Goal: Task Accomplishment & Management: Use online tool/utility

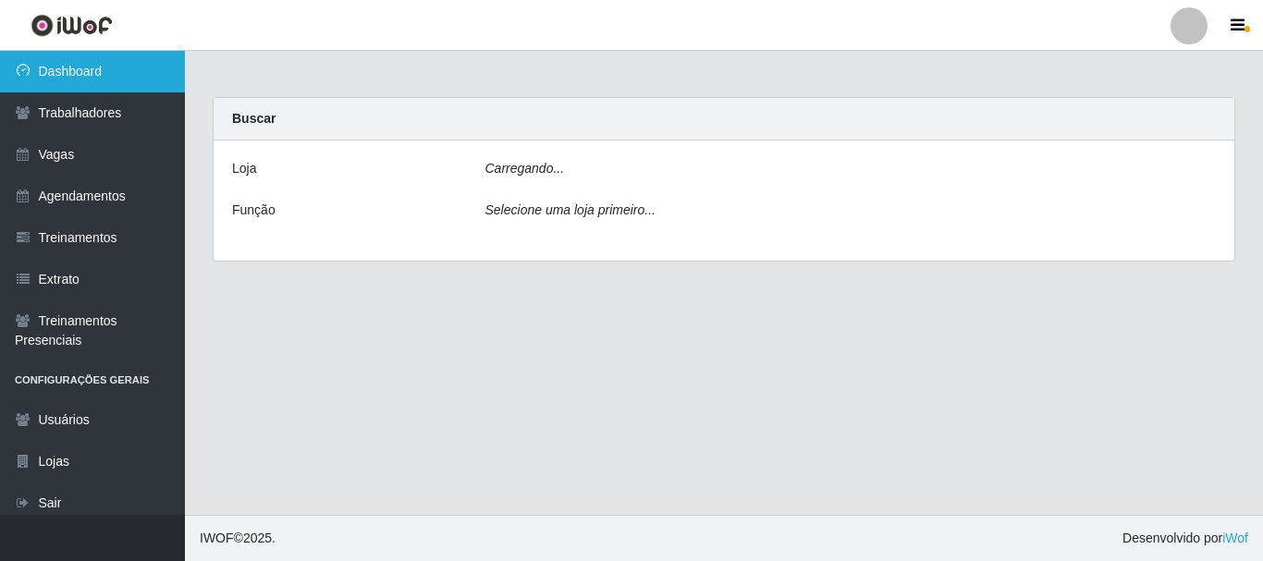
click at [127, 79] on link "Dashboard" at bounding box center [92, 72] width 185 height 42
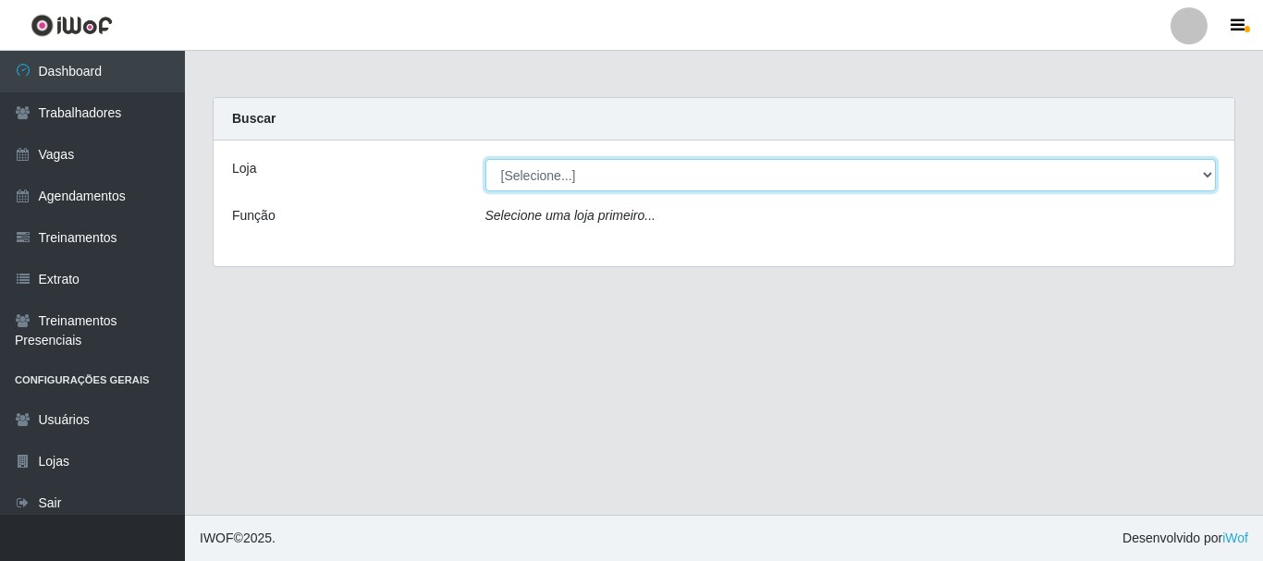
click at [547, 165] on select "[Selecione...] SuperFácil Atacado - [PERSON_NAME]" at bounding box center [850, 175] width 731 height 32
drag, startPoint x: 552, startPoint y: 170, endPoint x: 558, endPoint y: 189, distance: 20.5
click at [552, 169] on select "[Selecione...] SuperFácil Atacado - [PERSON_NAME]" at bounding box center [850, 175] width 731 height 32
click at [561, 175] on select "[Selecione...] SuperFácil Atacado - [PERSON_NAME]" at bounding box center [850, 175] width 731 height 32
select select "399"
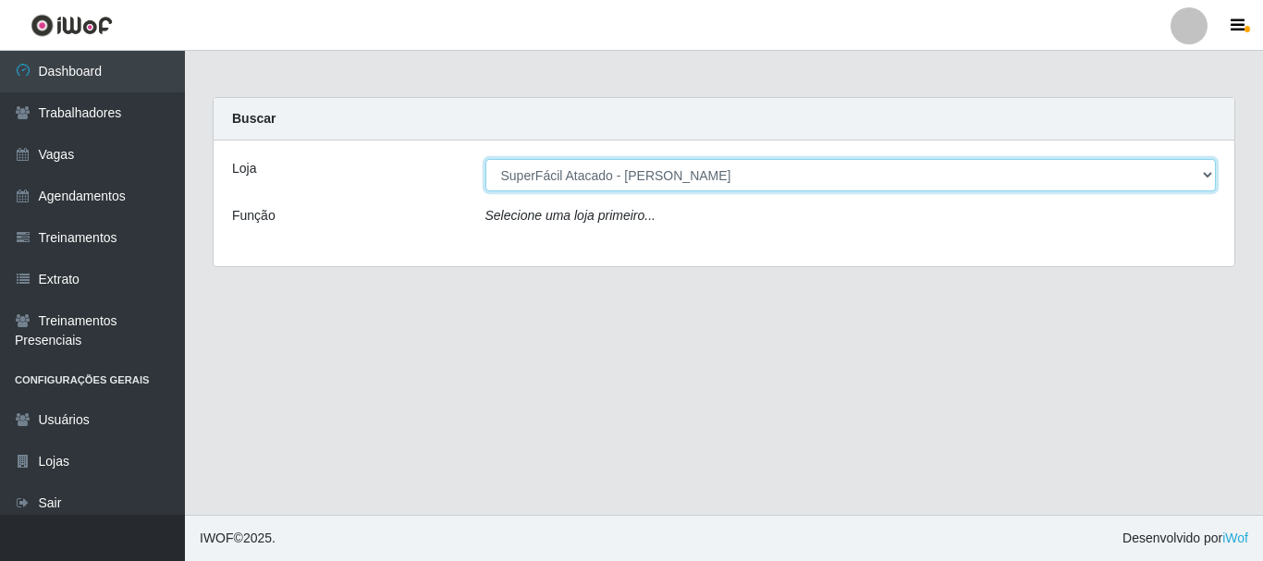
click at [485, 159] on select "[Selecione...] SuperFácil Atacado - [PERSON_NAME]" at bounding box center [850, 175] width 731 height 32
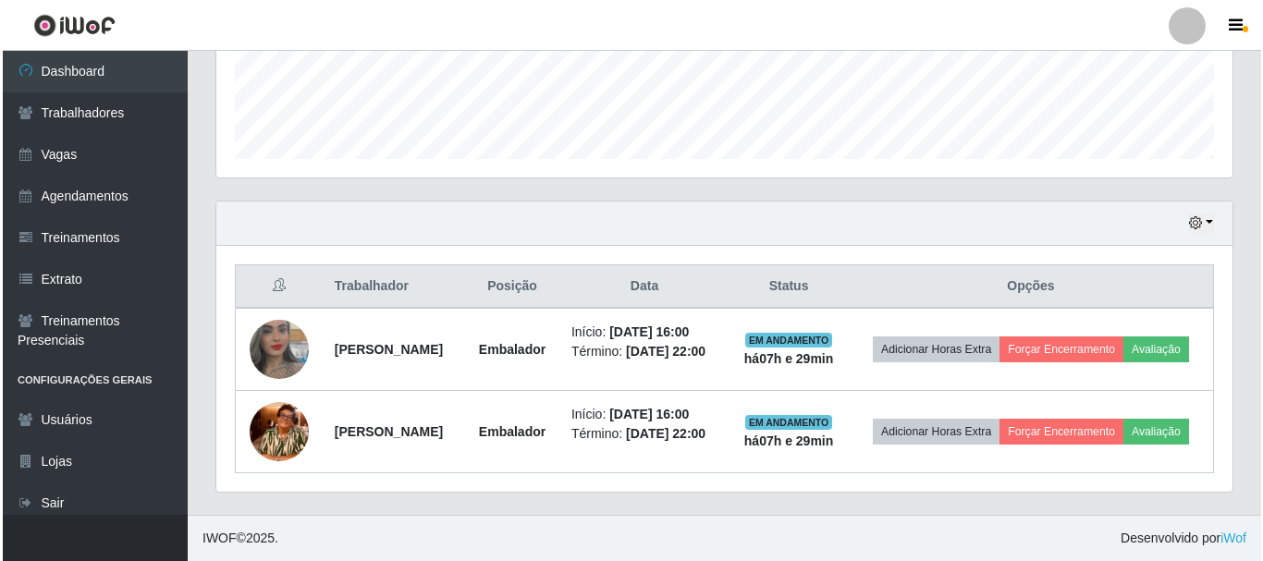
scroll to position [568, 0]
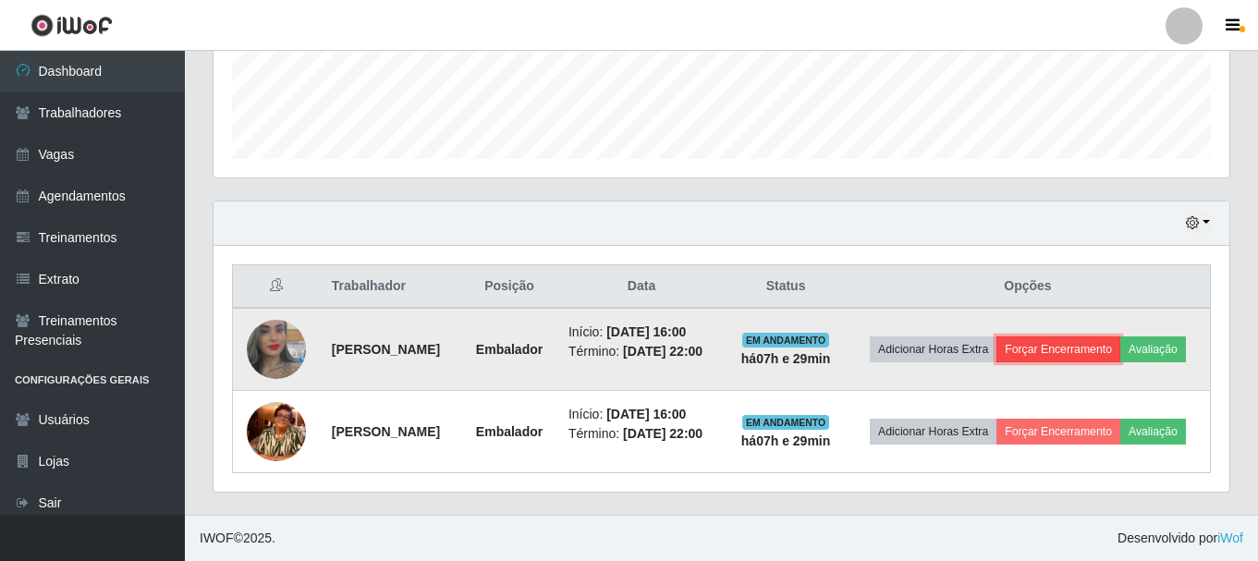
click at [1120, 336] on button "Forçar Encerramento" at bounding box center [1058, 349] width 124 height 26
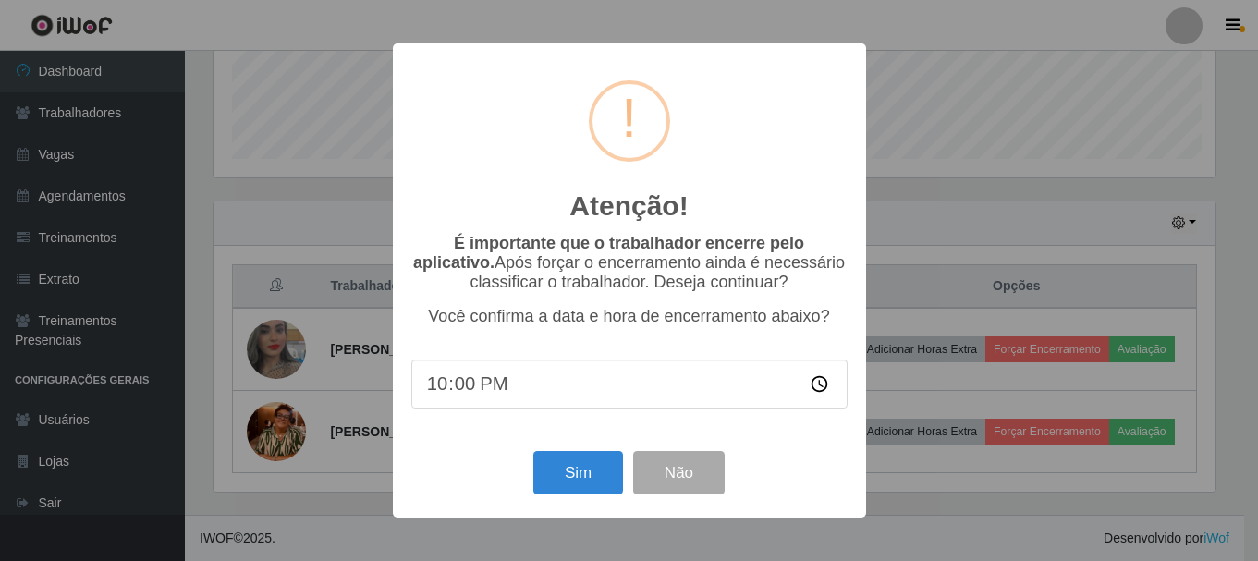
scroll to position [384, 1007]
drag, startPoint x: 585, startPoint y: 463, endPoint x: 605, endPoint y: 465, distance: 20.4
click at [585, 465] on button "Sim" at bounding box center [580, 472] width 90 height 43
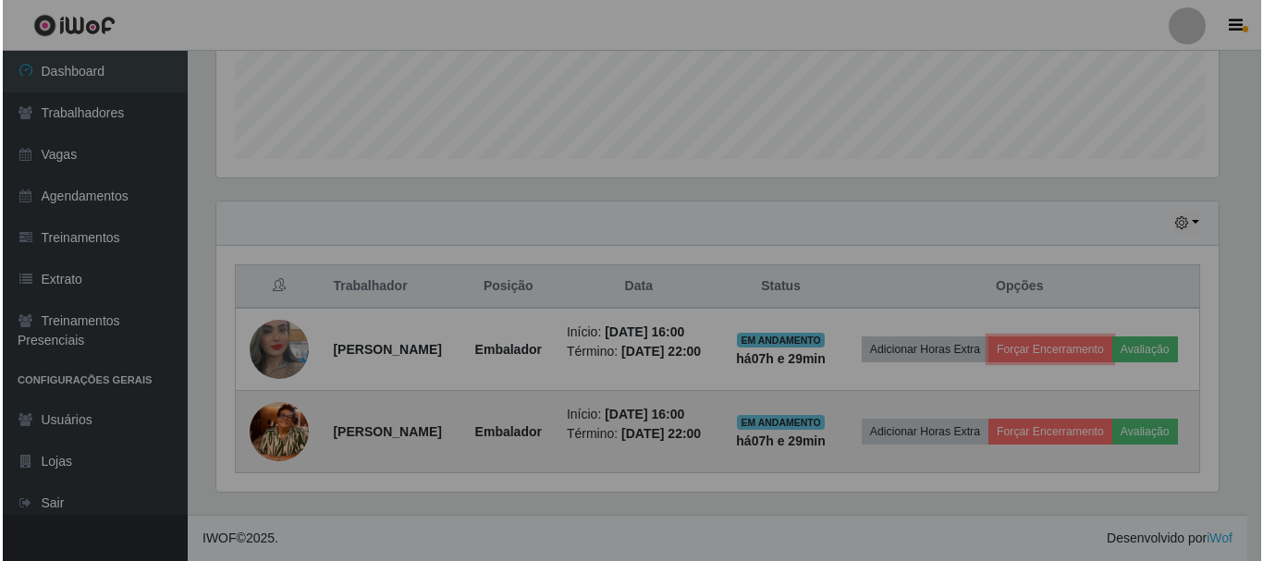
scroll to position [384, 1016]
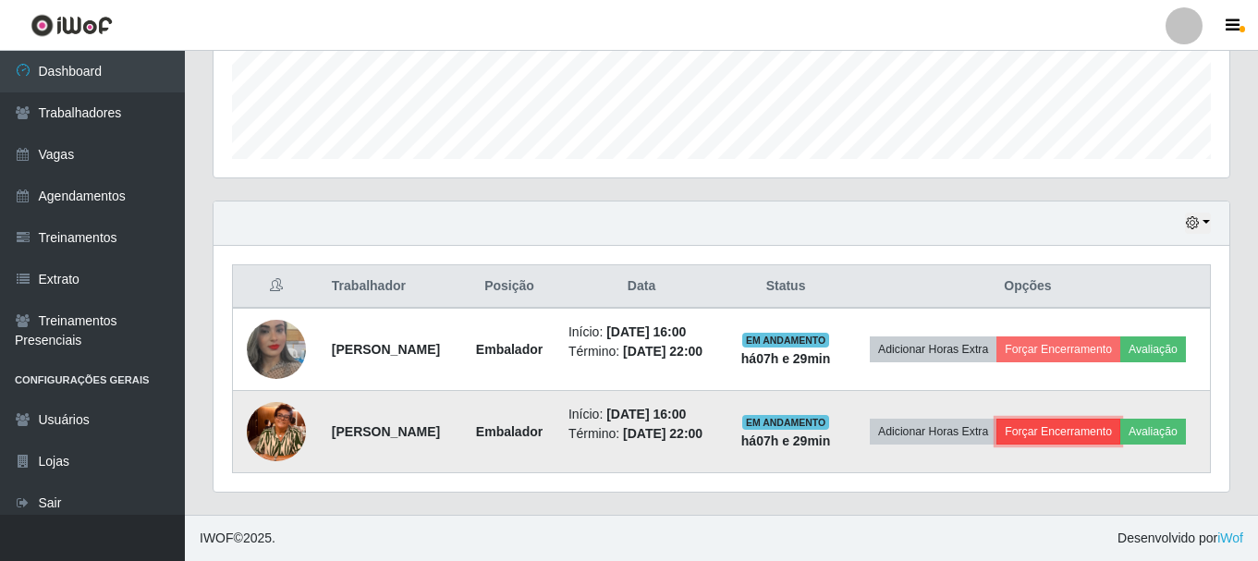
click at [1120, 419] on button "Forçar Encerramento" at bounding box center [1058, 432] width 124 height 26
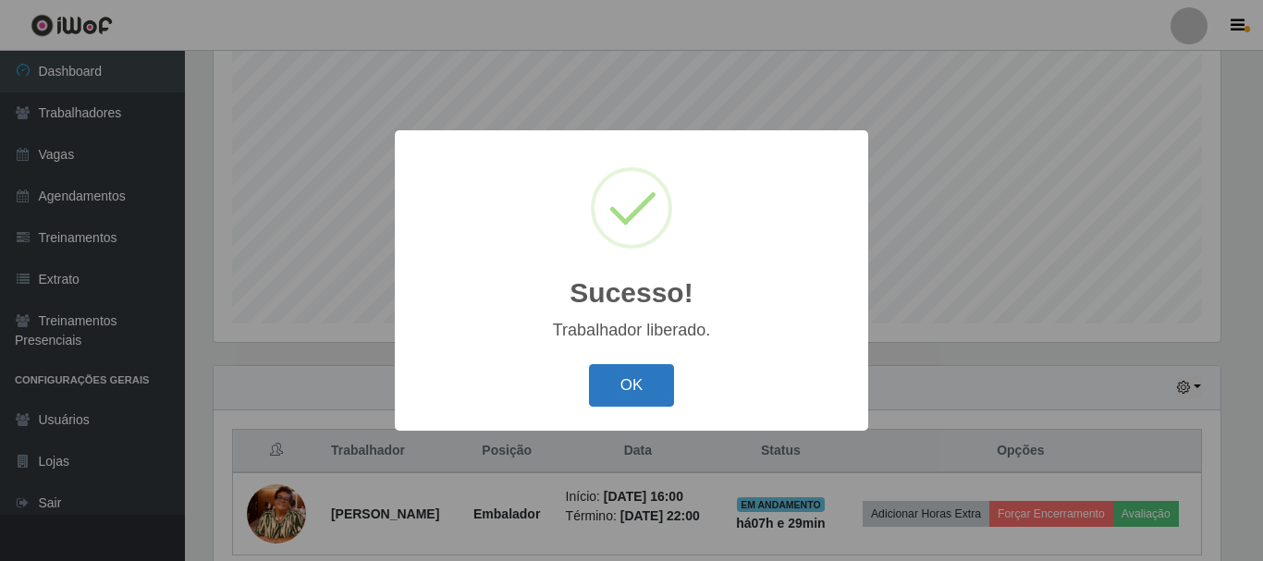
click at [652, 390] on button "OK" at bounding box center [632, 385] width 86 height 43
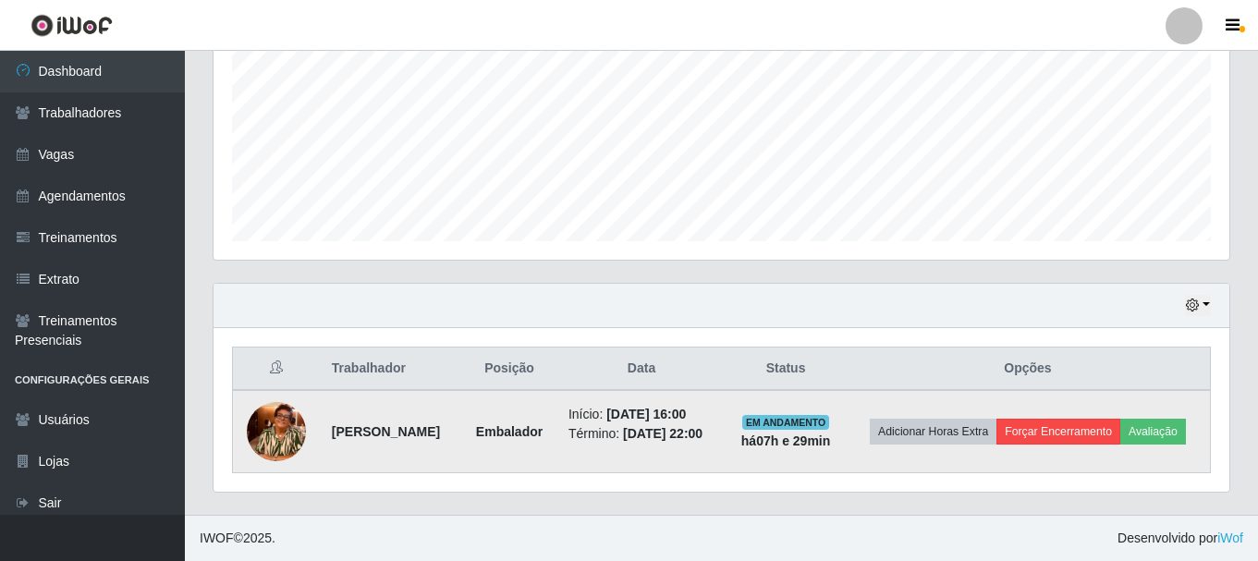
scroll to position [453, 0]
click at [1120, 419] on button "Forçar Encerramento" at bounding box center [1058, 432] width 124 height 26
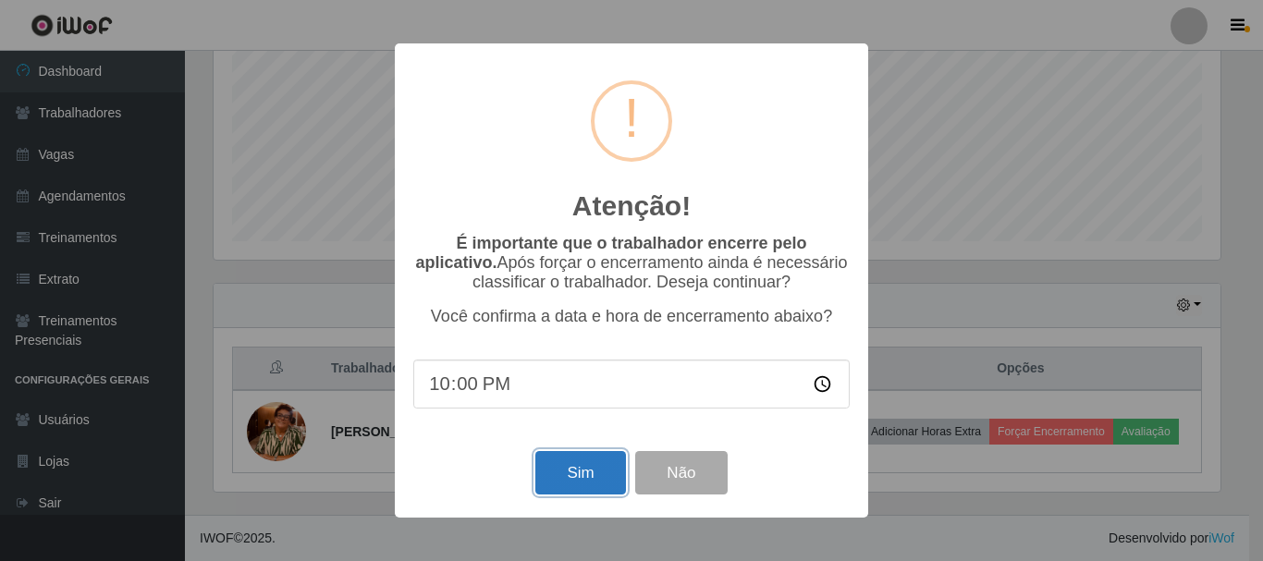
click at [572, 471] on button "Sim" at bounding box center [580, 472] width 90 height 43
